Goal: Information Seeking & Learning: Learn about a topic

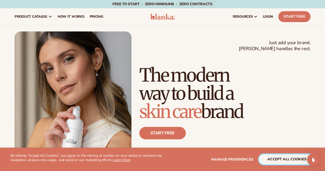
click at [301, 156] on button "accept all cookies" at bounding box center [287, 159] width 56 height 10
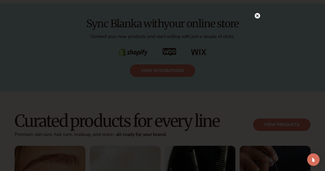
scroll to position [842, 0]
click at [257, 24] on circle at bounding box center [257, 26] width 5 height 5
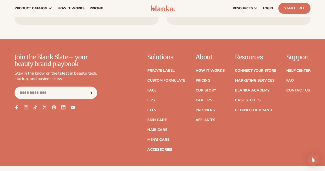
scroll to position [1957, 0]
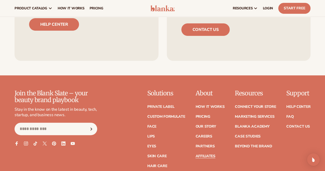
click at [209, 154] on link "Affiliates" at bounding box center [205, 156] width 20 height 4
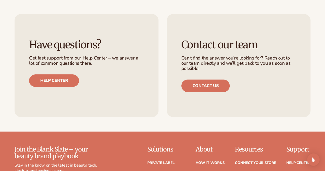
scroll to position [1235, 0]
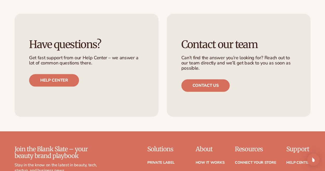
click at [207, 171] on link "Pricing" at bounding box center [202, 173] width 15 height 4
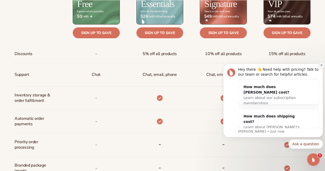
click at [320, 65] on icon "Dismiss notification" at bounding box center [321, 65] width 3 height 3
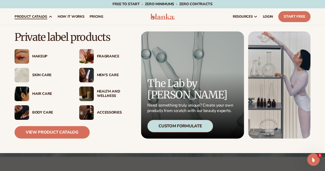
click at [41, 57] on div "Makeup" at bounding box center [50, 56] width 37 height 4
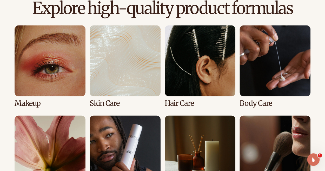
scroll to position [362, 0]
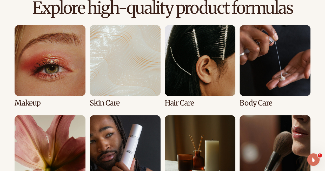
click at [50, 56] on link "1 / 8" at bounding box center [50, 66] width 71 height 82
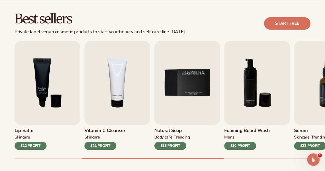
scroll to position [144, 0]
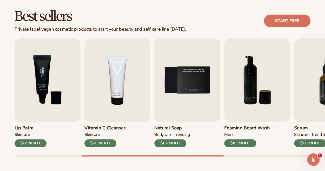
click at [66, 92] on img "3 / 9" at bounding box center [48, 80] width 66 height 84
click at [38, 142] on div "$12 PROFIT" at bounding box center [31, 143] width 32 height 8
click at [53, 94] on img "3 / 9" at bounding box center [48, 80] width 66 height 84
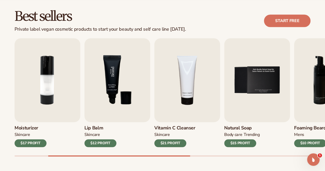
click at [118, 81] on img "3 / 9" at bounding box center [117, 80] width 66 height 84
click at [109, 76] on img "3 / 9" at bounding box center [117, 80] width 66 height 84
click at [35, 102] on img "2 / 9" at bounding box center [48, 80] width 66 height 84
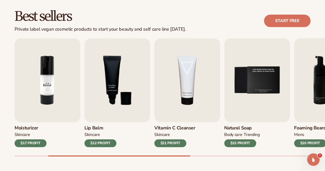
click at [47, 94] on img "2 / 9" at bounding box center [48, 80] width 66 height 84
click at [111, 86] on img "3 / 9" at bounding box center [117, 80] width 66 height 84
click at [179, 84] on img "4 / 9" at bounding box center [187, 80] width 66 height 84
click at [249, 83] on img "5 / 9" at bounding box center [257, 80] width 66 height 84
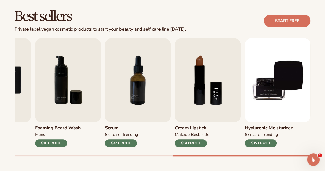
click at [216, 95] on img "8 / 9" at bounding box center [208, 80] width 66 height 84
